Goal: Task Accomplishment & Management: Use online tool/utility

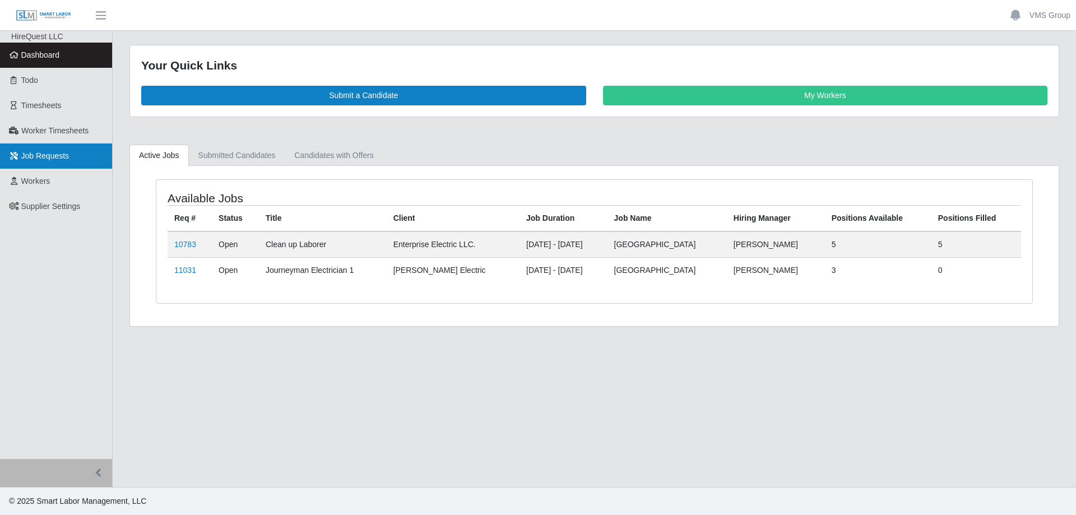
click at [44, 151] on span "Job Requests" at bounding box center [45, 155] width 48 height 9
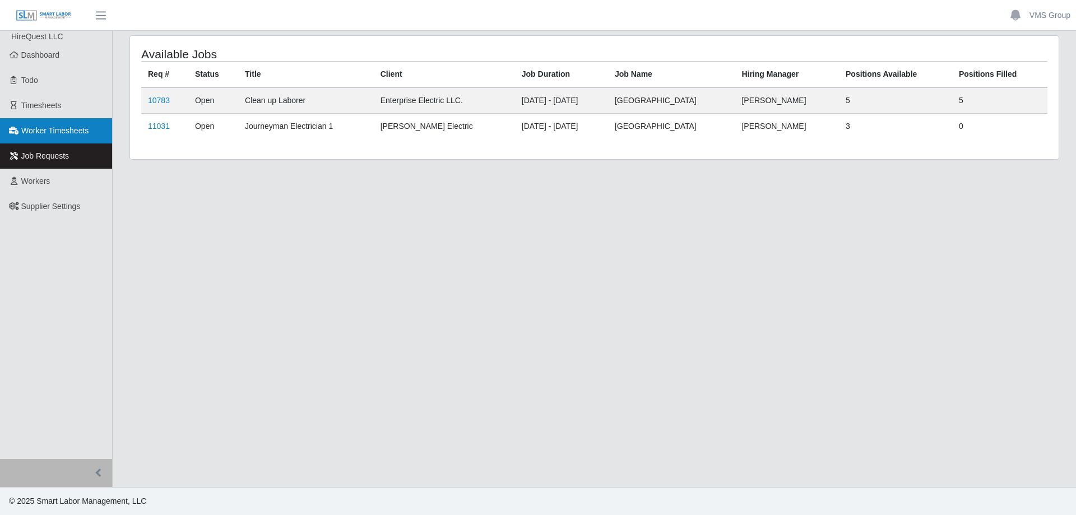
click at [58, 134] on span "Worker Timesheets" at bounding box center [54, 130] width 67 height 9
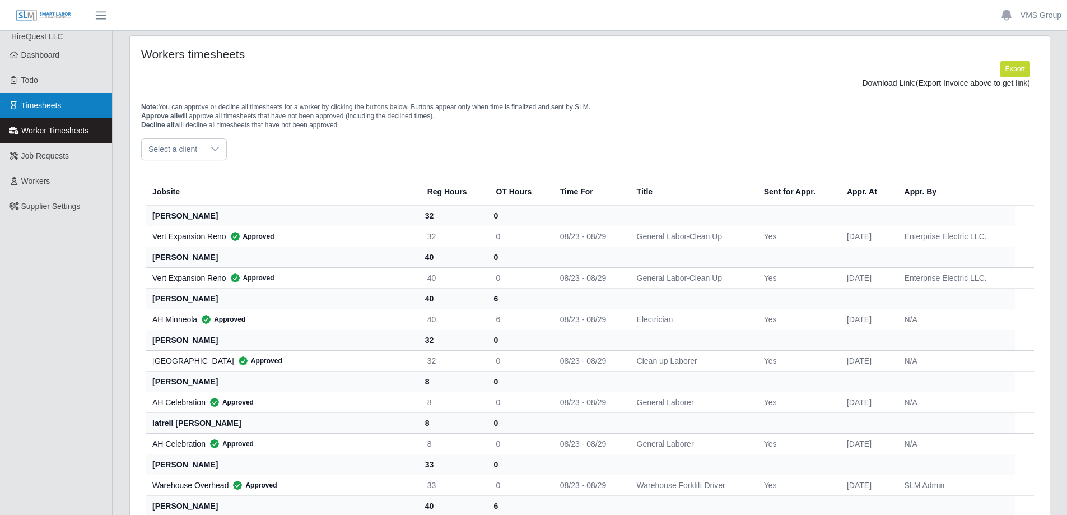
click at [46, 111] on link "Timesheets" at bounding box center [56, 105] width 112 height 25
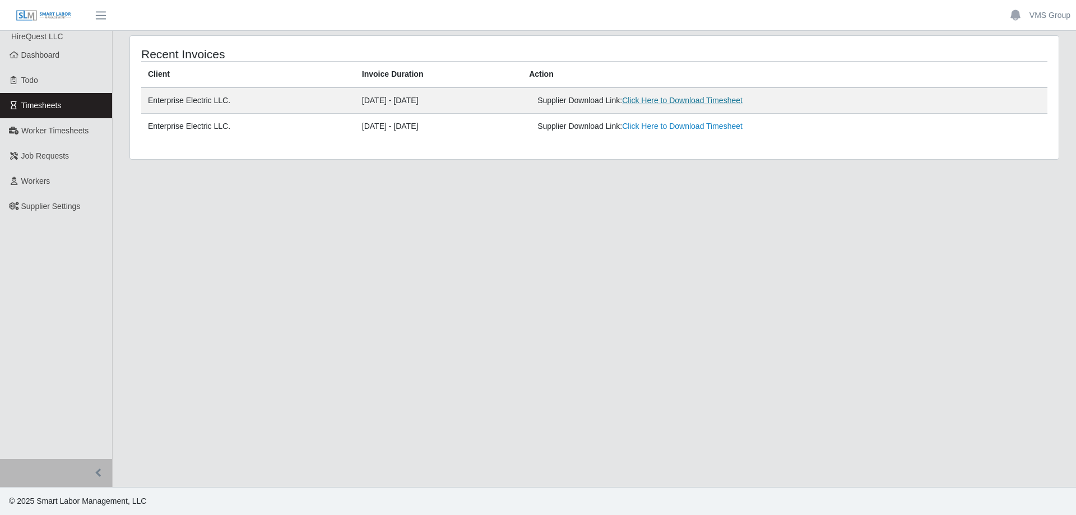
click at [706, 97] on link "Click Here to Download Timesheet" at bounding box center [682, 100] width 120 height 9
